Goal: Use online tool/utility: Utilize a website feature to perform a specific function

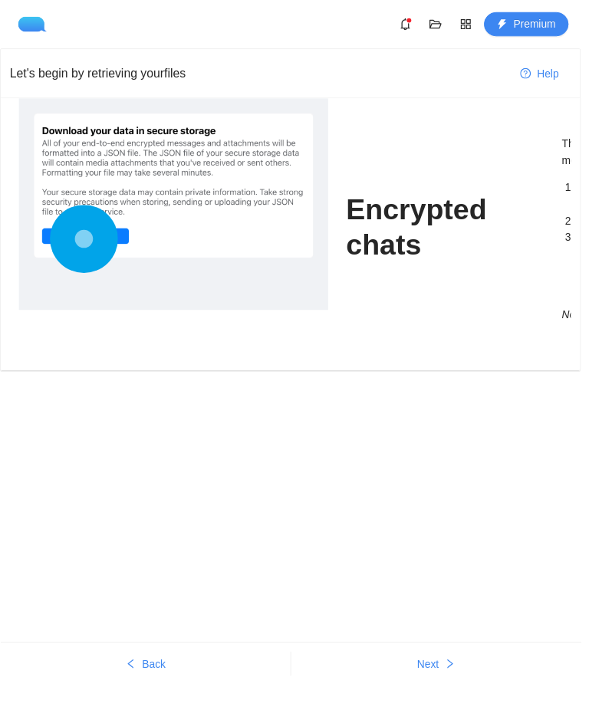
click at [85, 242] on circle at bounding box center [85, 242] width 0 height 0
click at [442, 678] on span "Next" at bounding box center [435, 673] width 22 height 17
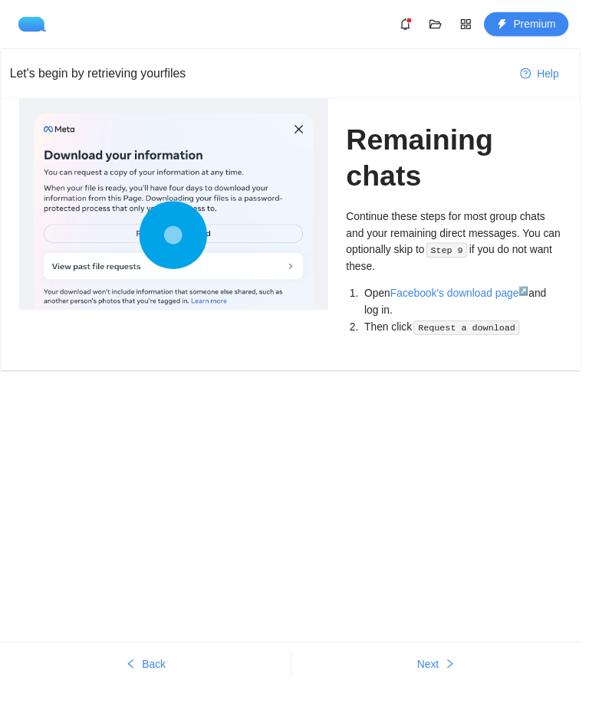
click at [446, 674] on span "Next" at bounding box center [435, 673] width 22 height 17
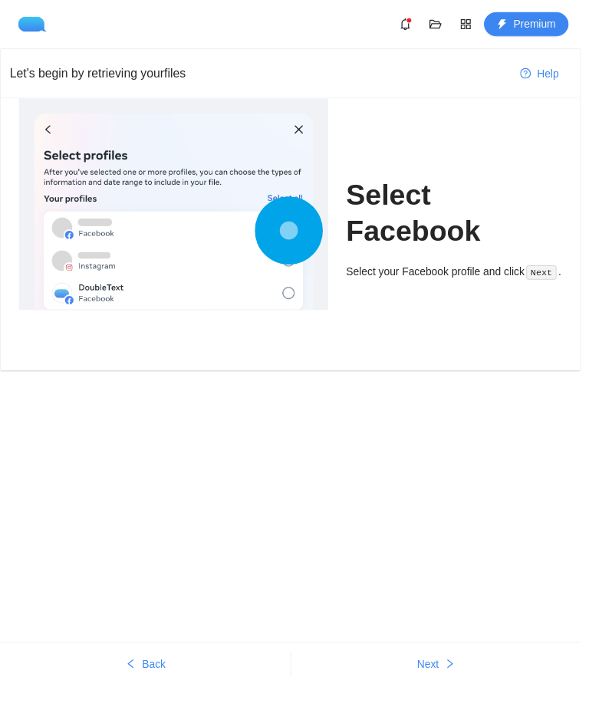
click at [446, 670] on span "Next" at bounding box center [435, 673] width 22 height 17
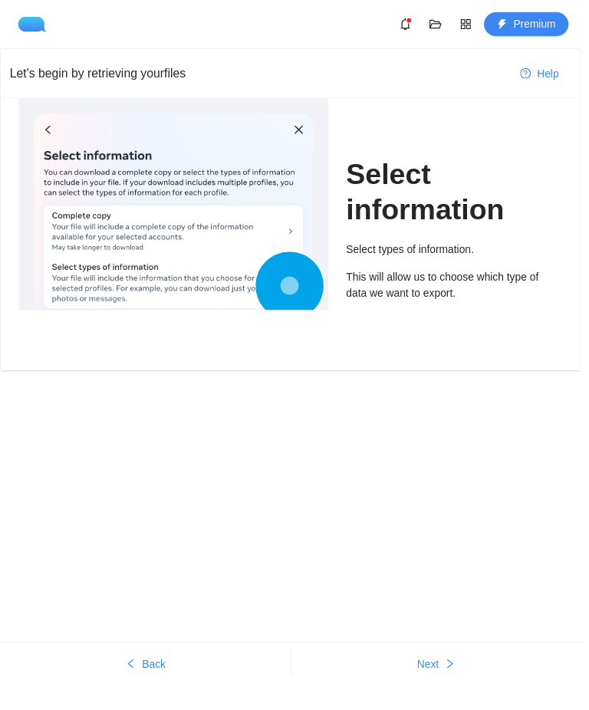
click at [446, 670] on span "Next" at bounding box center [435, 673] width 22 height 17
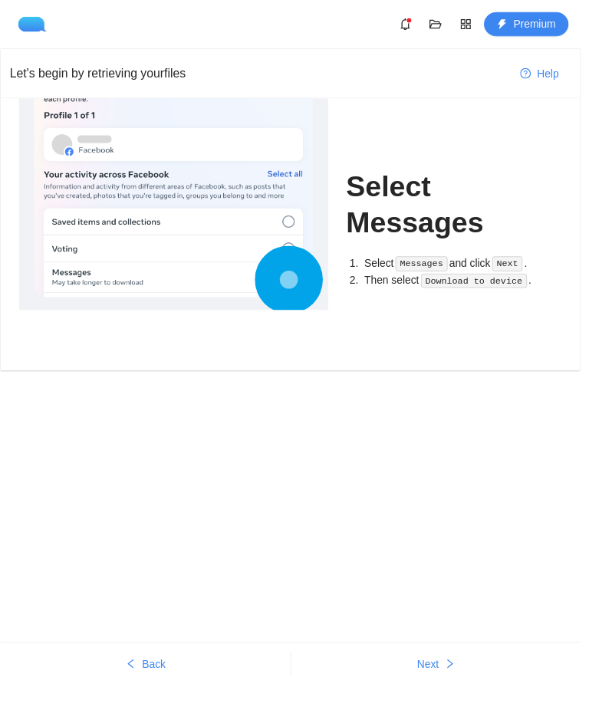
click at [462, 678] on icon "right" at bounding box center [456, 673] width 11 height 11
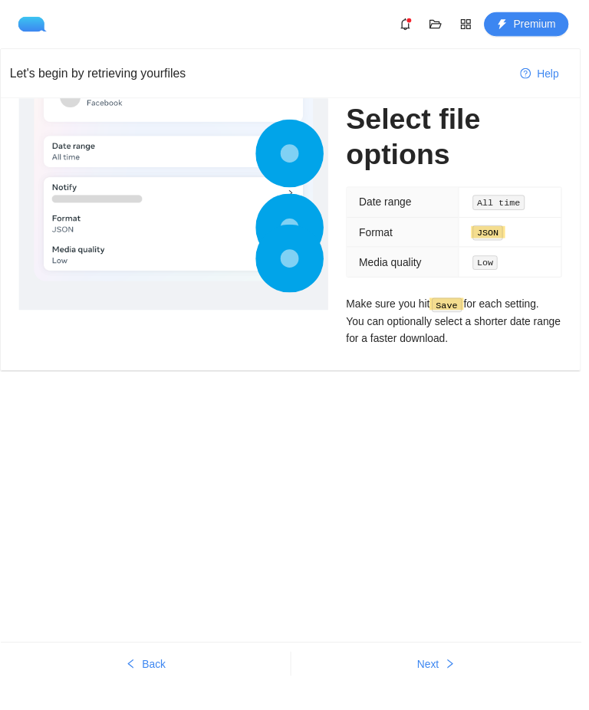
click at [446, 672] on span "Next" at bounding box center [435, 673] width 22 height 17
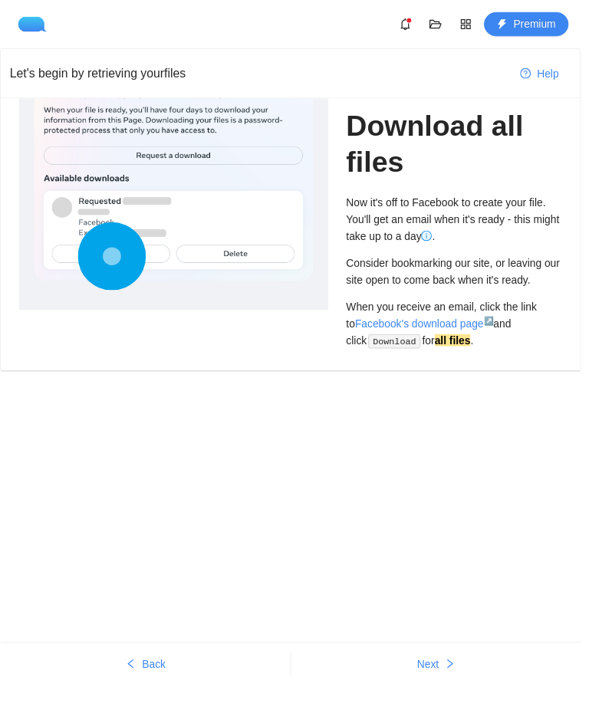
click at [474, 668] on button "Next" at bounding box center [442, 673] width 295 height 25
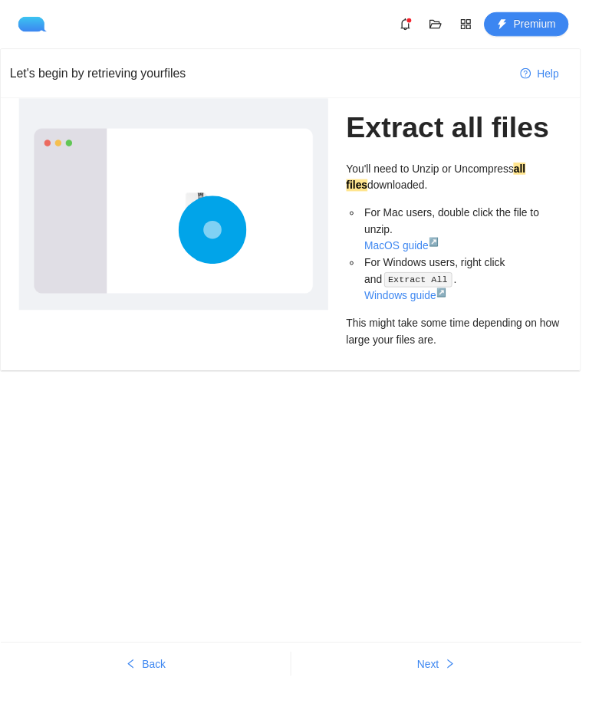
click at [457, 668] on button "Next" at bounding box center [442, 673] width 295 height 25
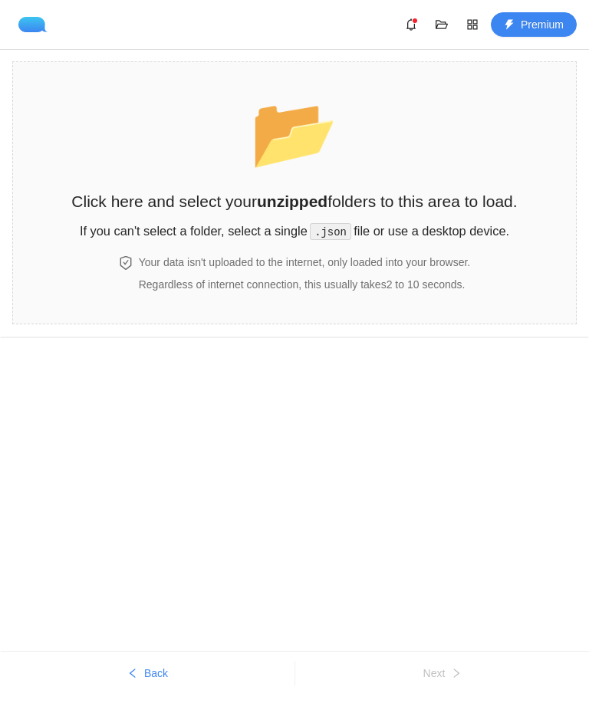
click at [455, 212] on h2 "Click here and select your unzipped folders to this area to load." at bounding box center [294, 201] width 446 height 25
